Goal: Task Accomplishment & Management: Manage account settings

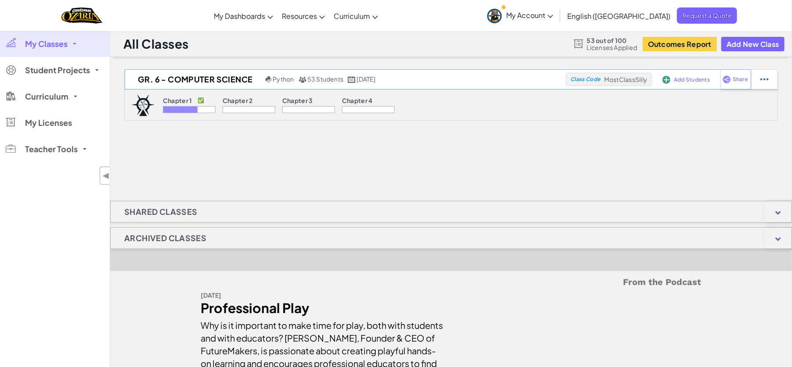
click at [309, 86] on div "GR. 6 - COMPUTER SCIENCE Python 53 Students [DATE] Class Code MostClassSilly Ad…" at bounding box center [438, 79] width 626 height 20
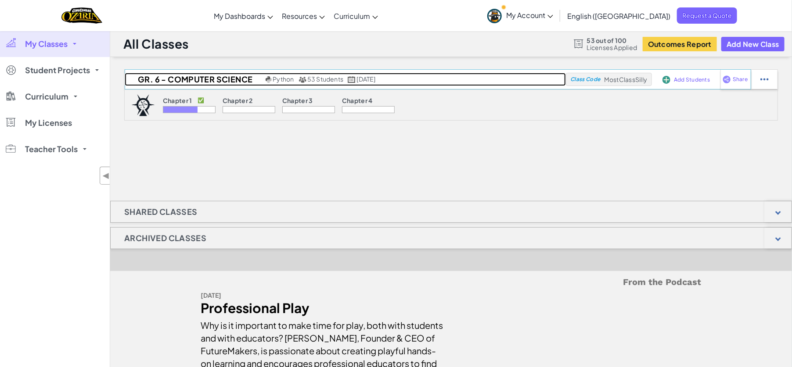
click at [309, 81] on span "53 Students" at bounding box center [325, 79] width 36 height 8
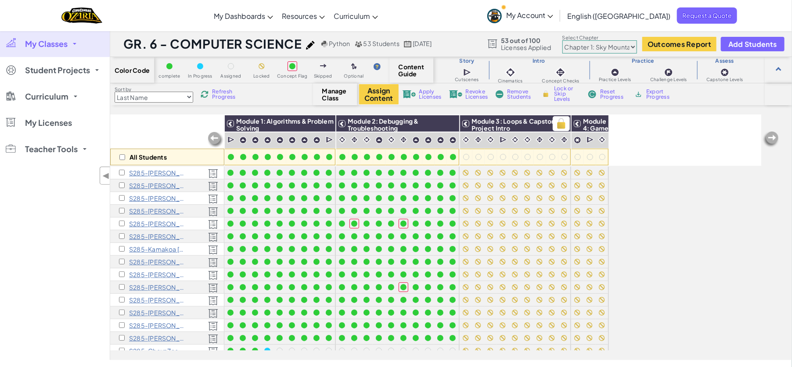
click at [561, 125] on img at bounding box center [561, 123] width 15 height 13
checkbox input "true"
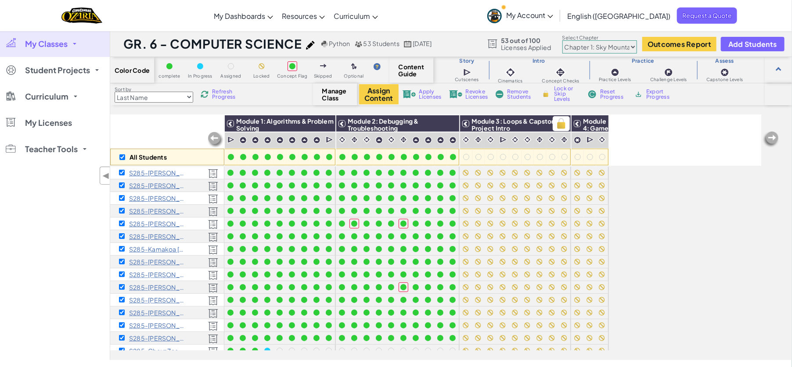
checkbox input "true"
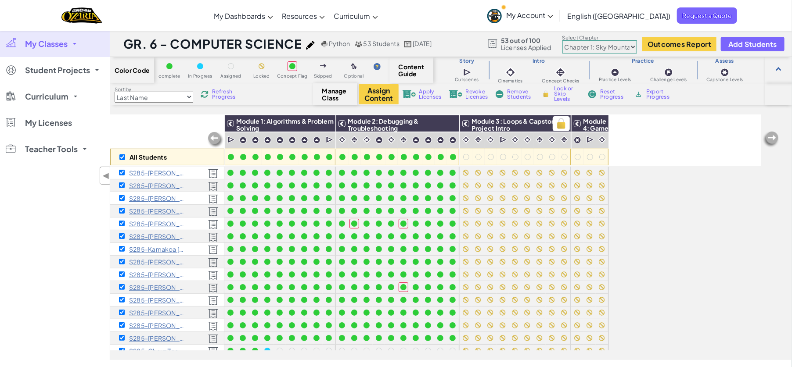
checkbox input "true"
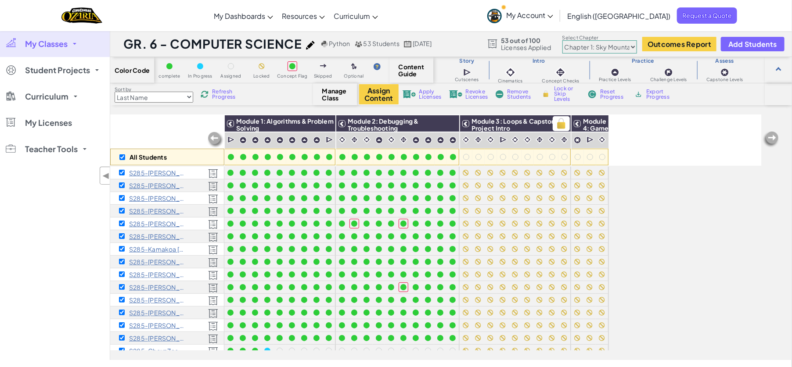
checkbox input "true"
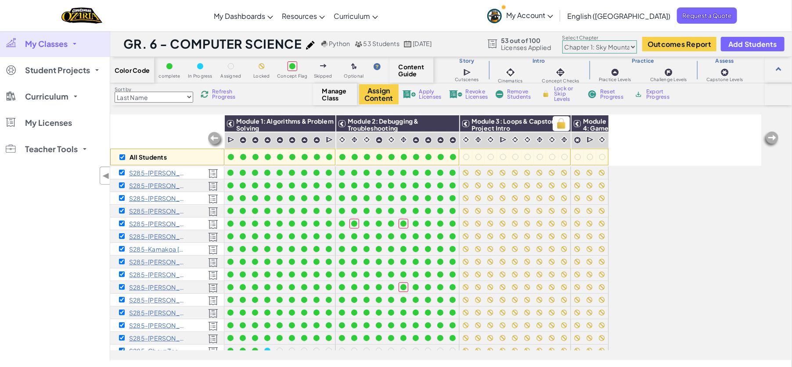
checkbox input "true"
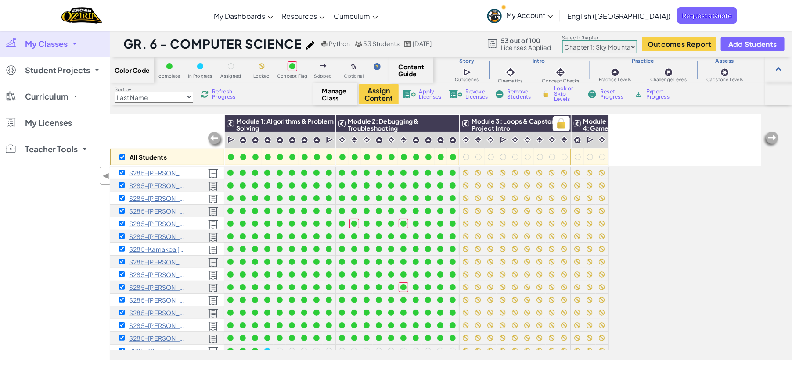
checkbox input "true"
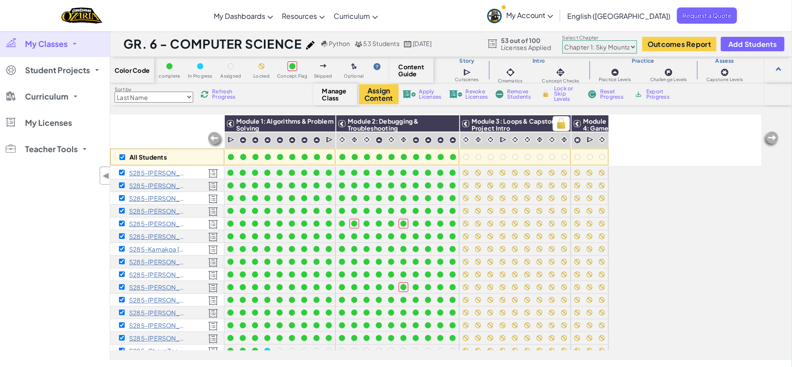
checkbox input "true"
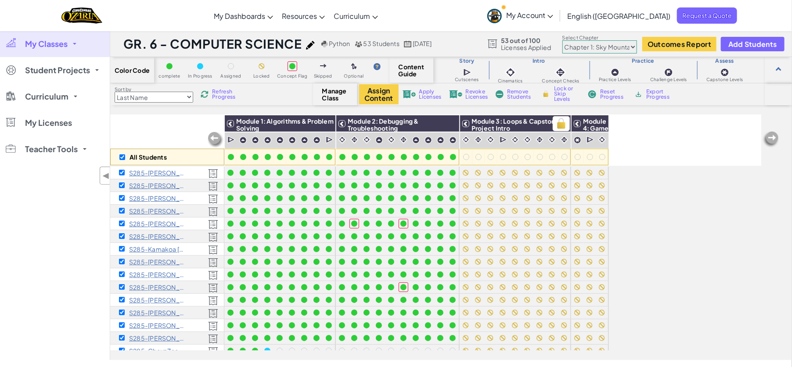
checkbox input "true"
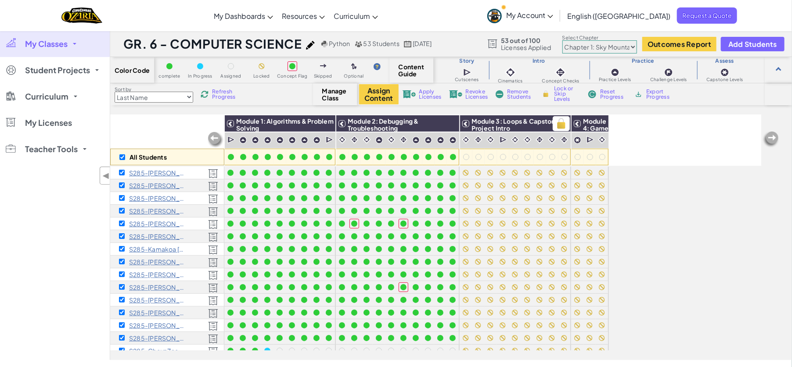
checkbox input "true"
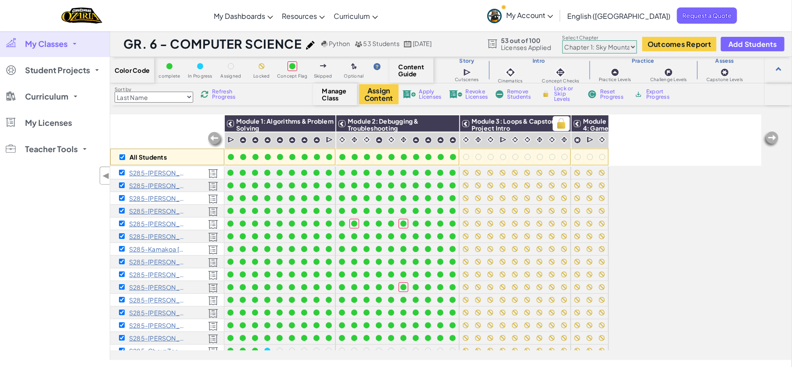
checkbox input "true"
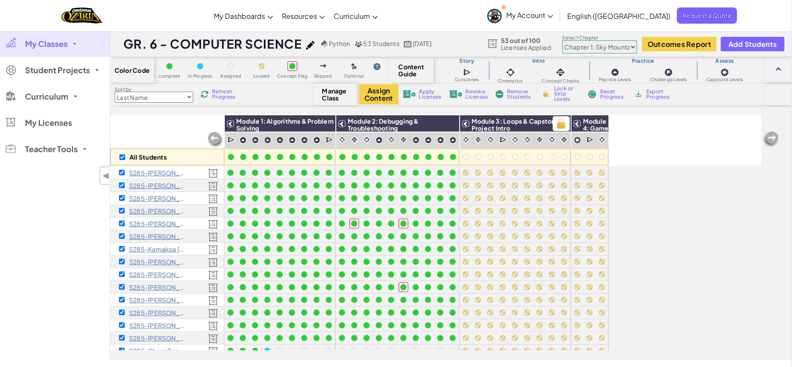
checkbox input "true"
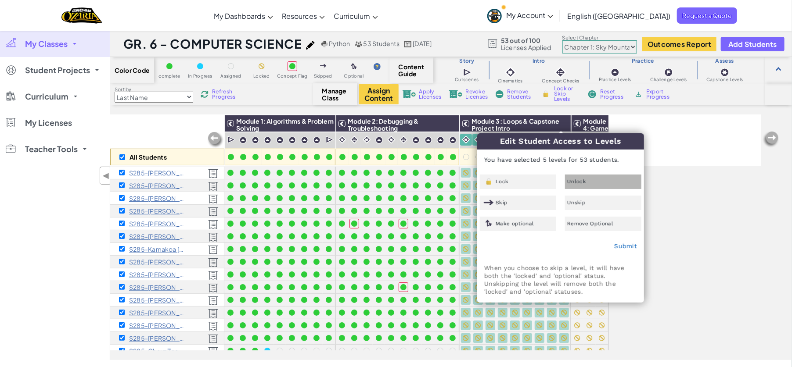
click at [595, 175] on div "Unlock" at bounding box center [603, 182] width 76 height 14
click at [626, 244] on link "Submit" at bounding box center [625, 246] width 23 height 7
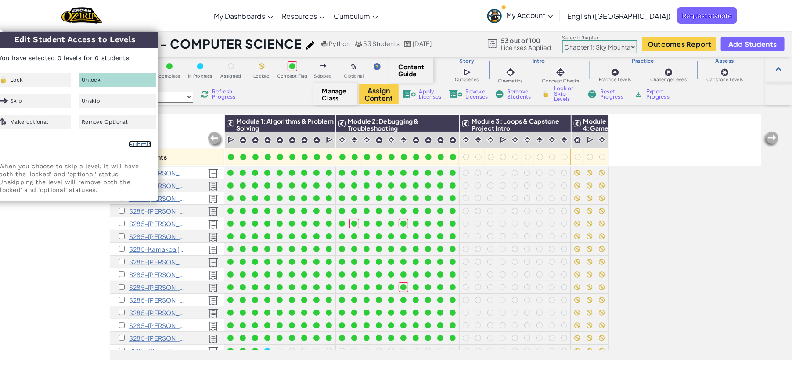
checkbox input "false"
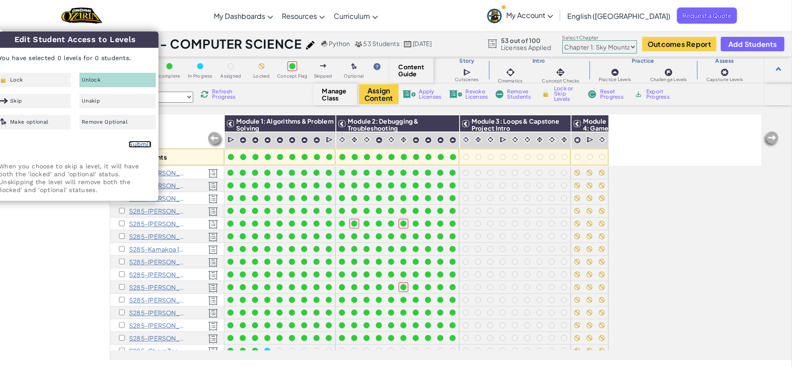
checkbox input "false"
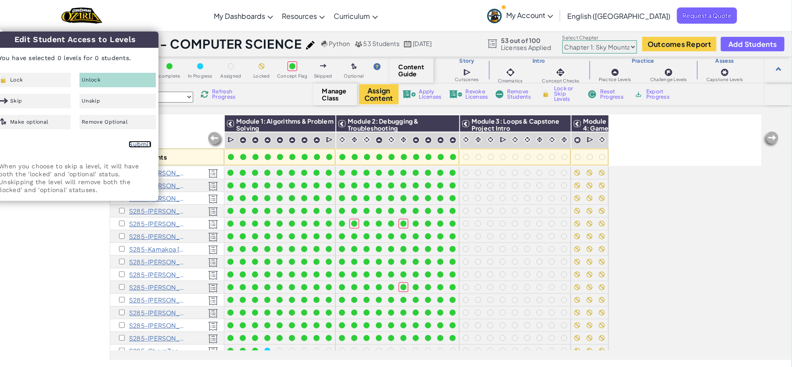
checkbox input "false"
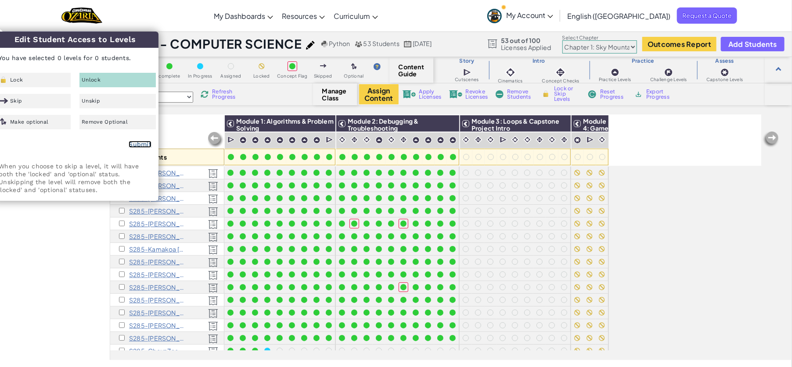
checkbox input "false"
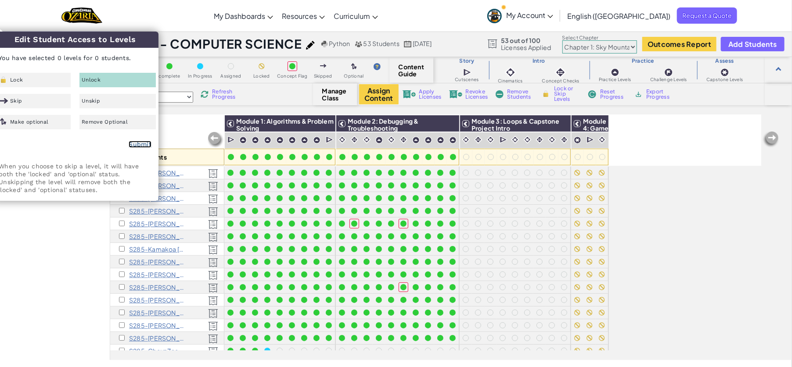
checkbox input "false"
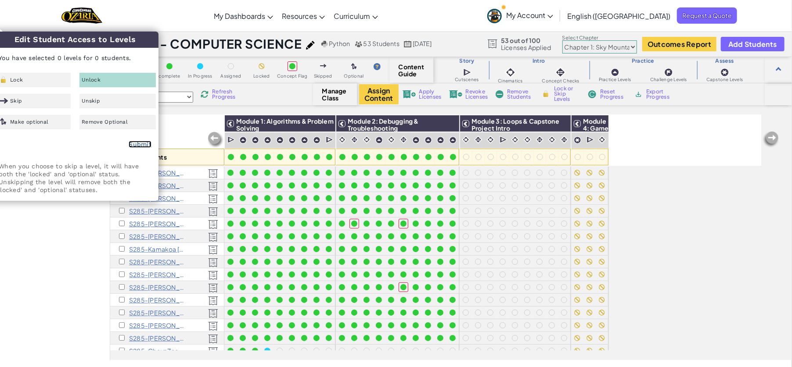
checkbox input "false"
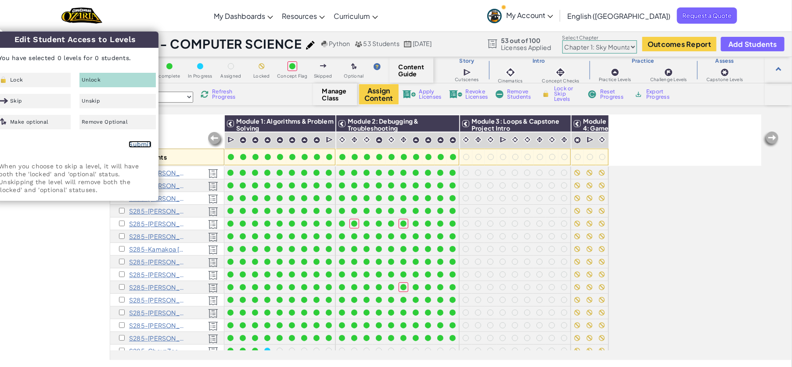
checkbox input "false"
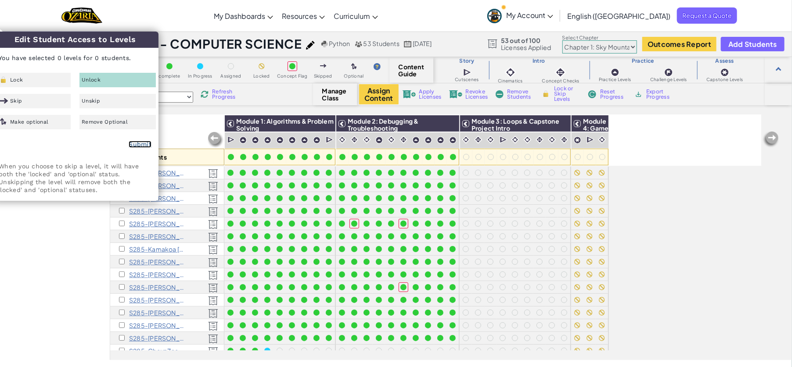
checkbox input "false"
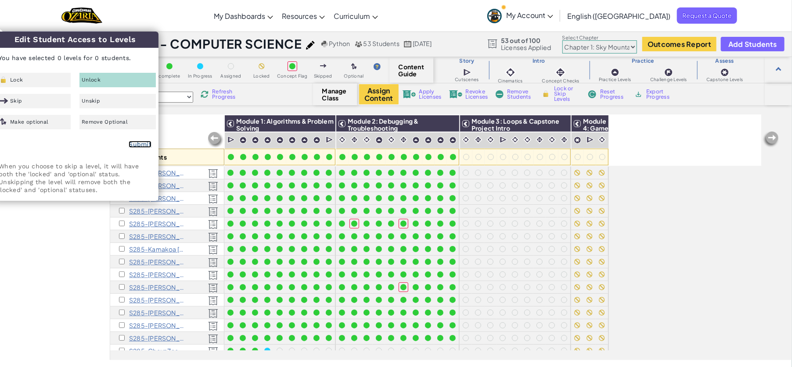
checkbox input "false"
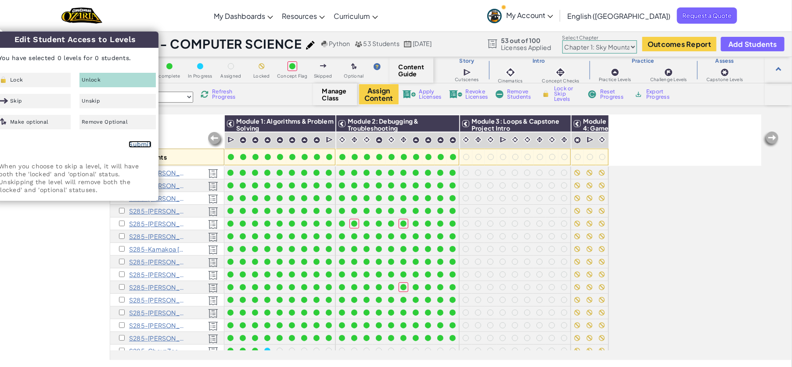
checkbox input "false"
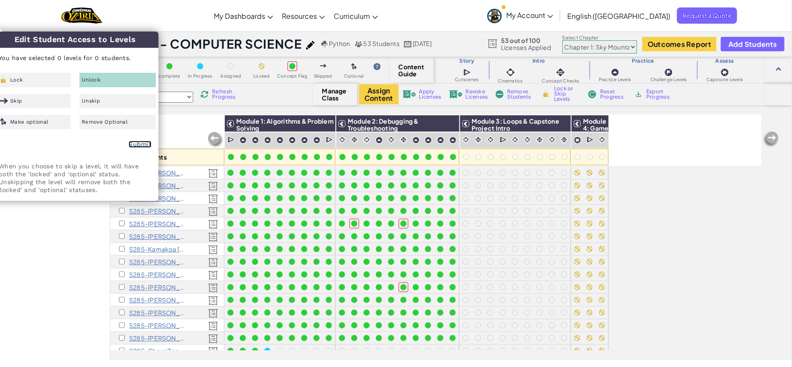
checkbox input "false"
click at [597, 129] on img at bounding box center [598, 123] width 15 height 13
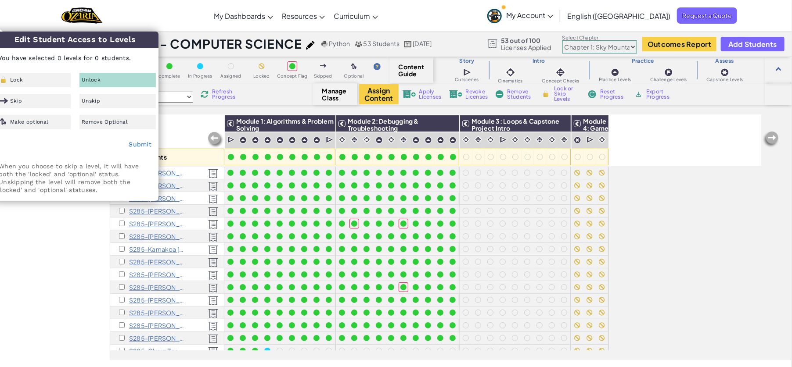
checkbox input "false"
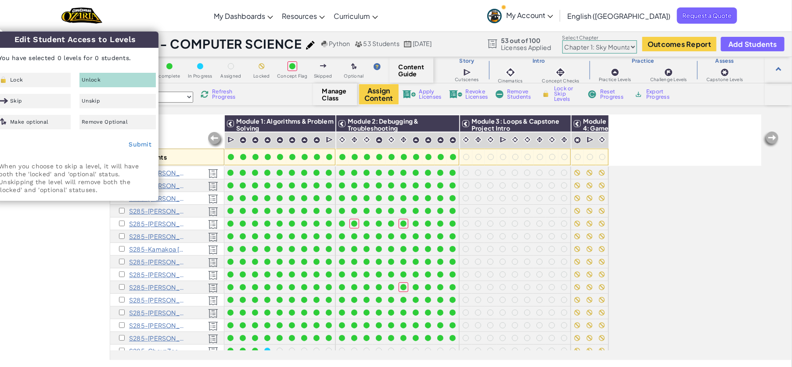
checkbox input "false"
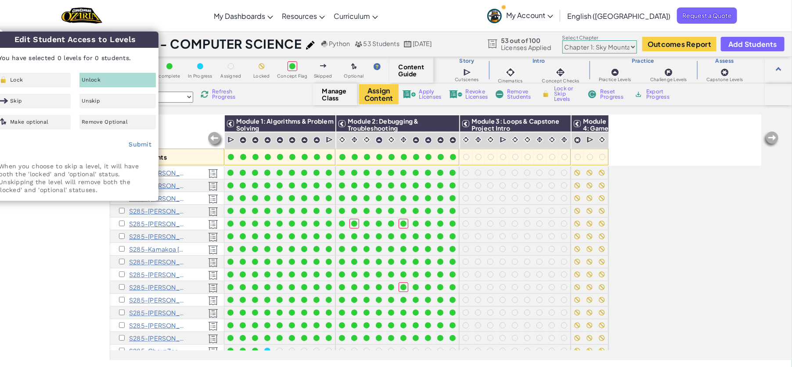
checkbox input "false"
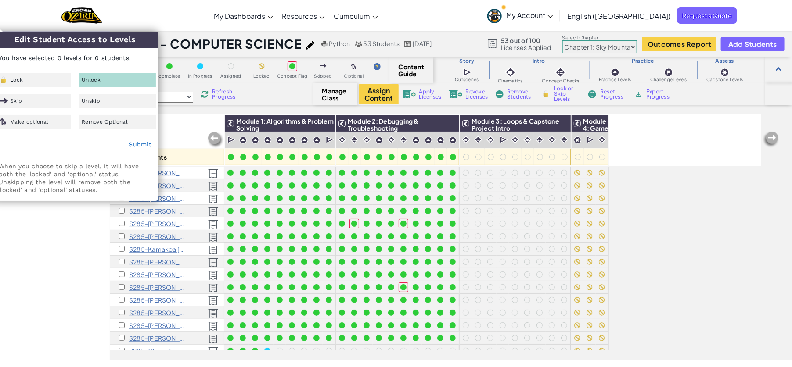
checkbox input "false"
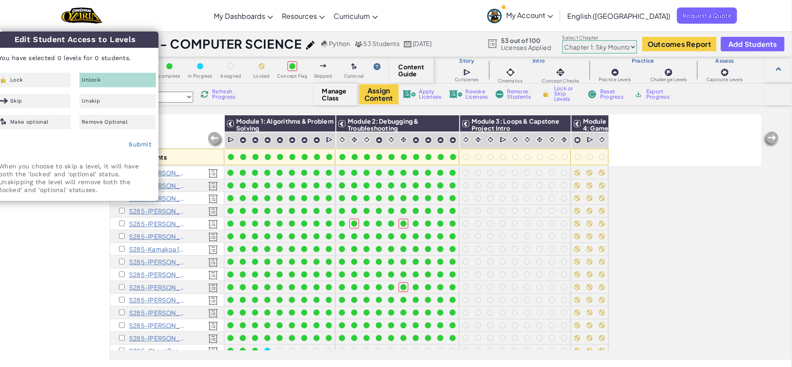
checkbox input "false"
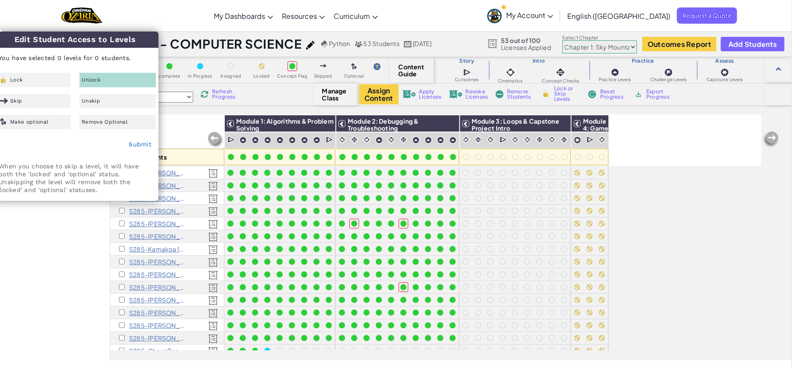
checkbox input "false"
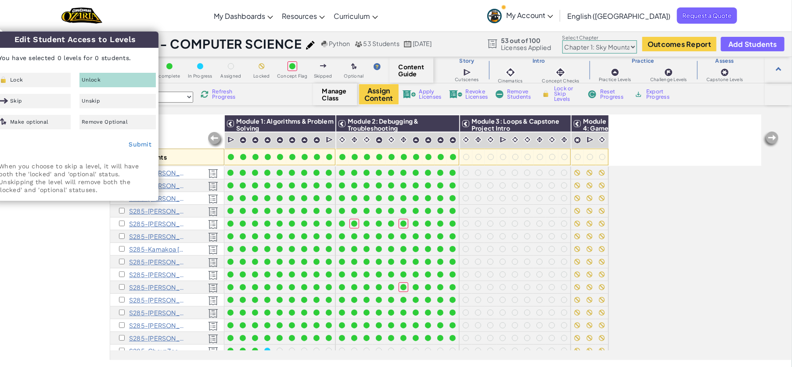
checkbox input "false"
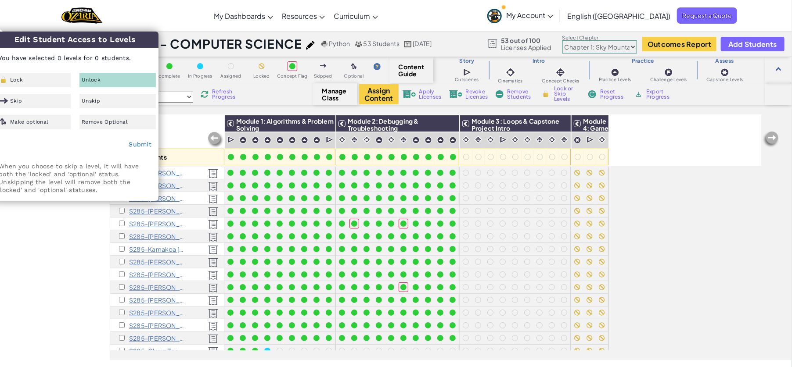
checkbox input "false"
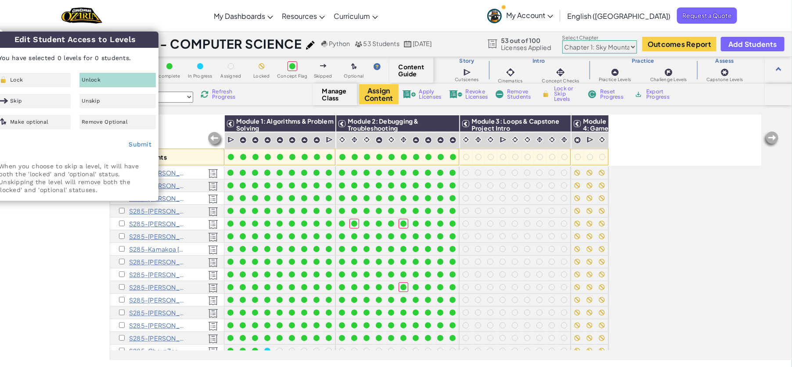
checkbox input "false"
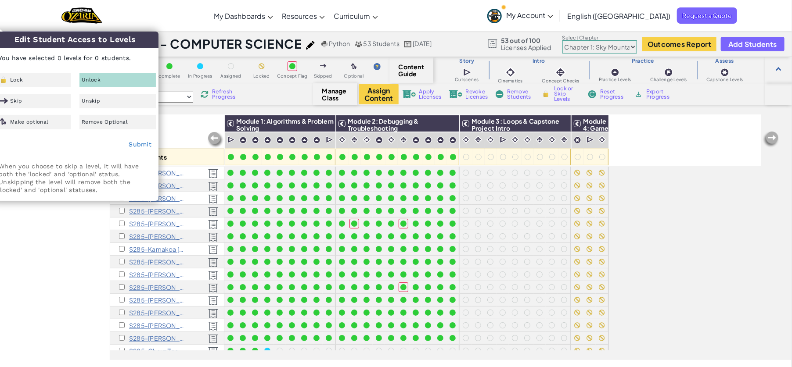
checkbox input "false"
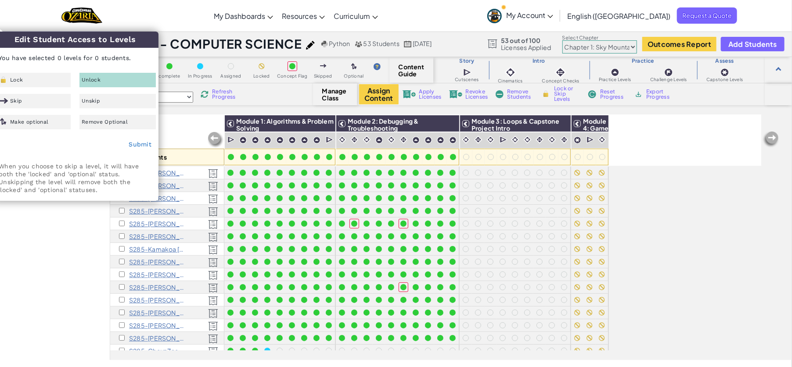
checkbox input "false"
click at [632, 140] on div "All Students Module 1: Algorithms & Problem Solving Module 2: Debugging & Troub…" at bounding box center [435, 140] width 651 height 51
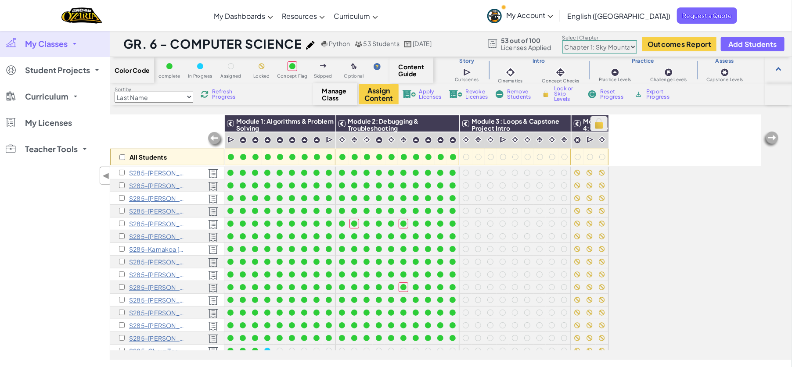
click at [597, 122] on img at bounding box center [598, 123] width 15 height 13
checkbox input "true"
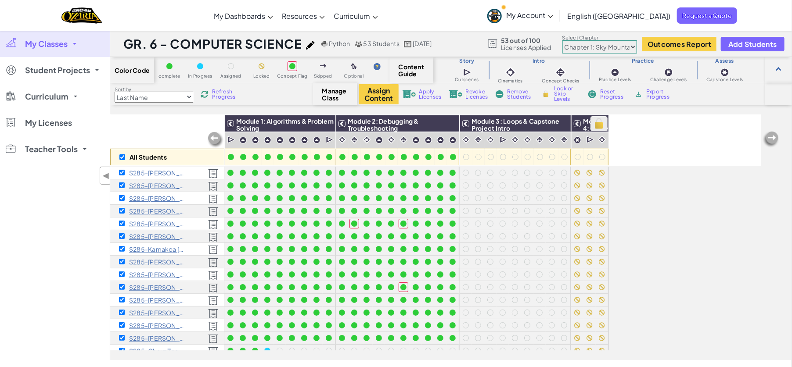
checkbox input "true"
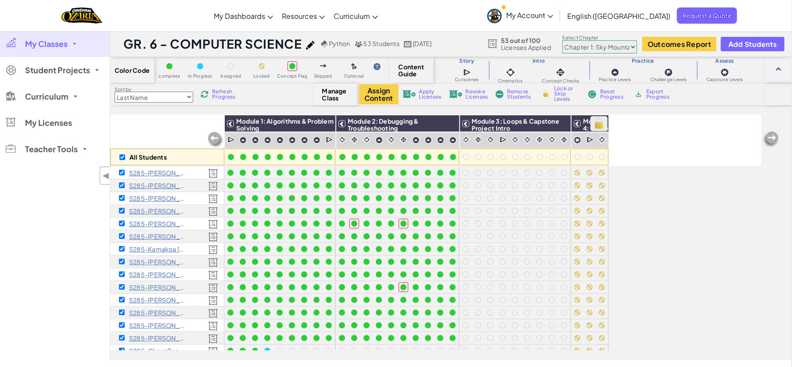
checkbox input "true"
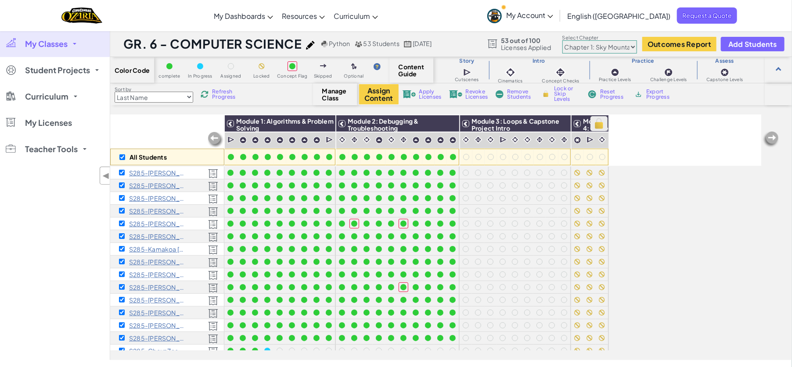
checkbox input "true"
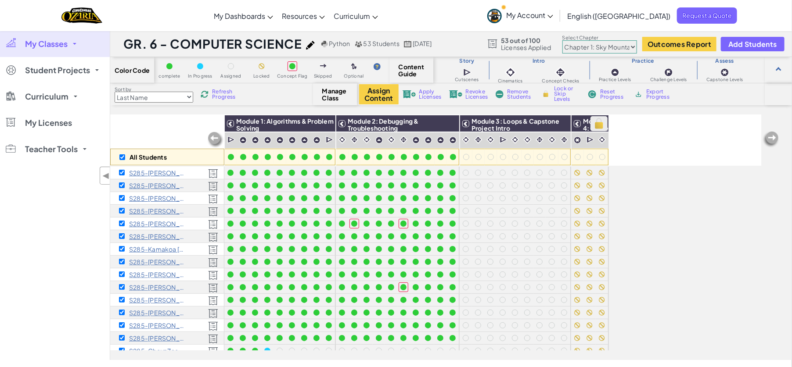
checkbox input "true"
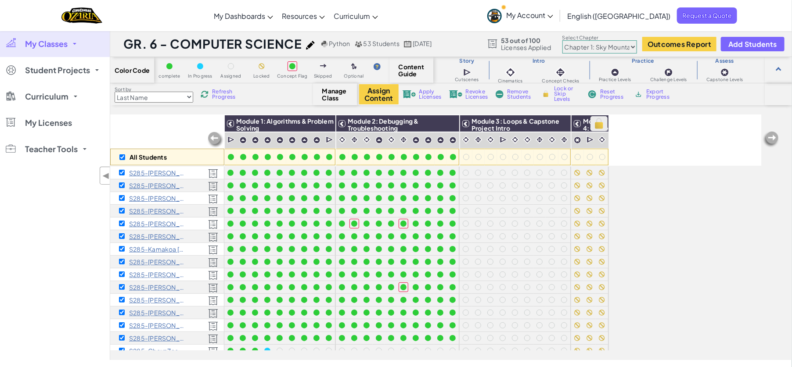
checkbox input "true"
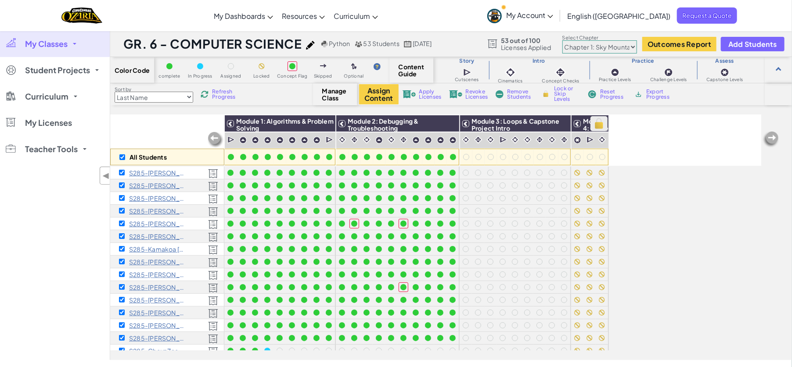
checkbox input "true"
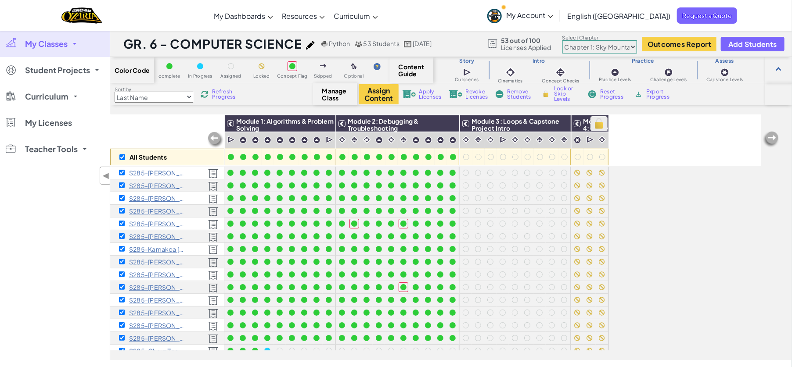
checkbox input "true"
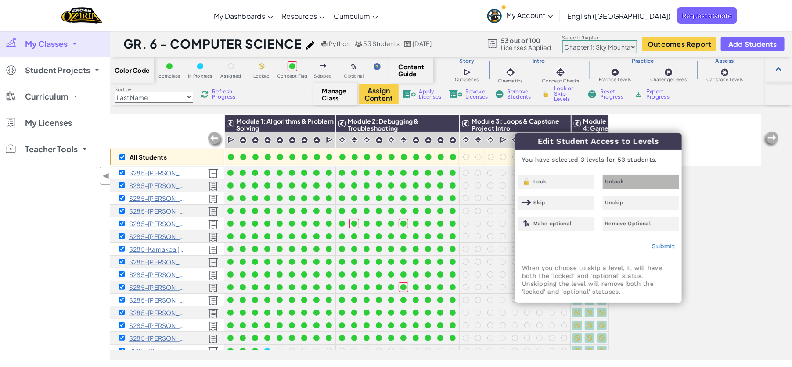
click at [623, 185] on div "Unlock" at bounding box center [641, 182] width 76 height 14
click at [667, 245] on link "Submit" at bounding box center [663, 246] width 23 height 7
